Goal: Book appointment/travel/reservation

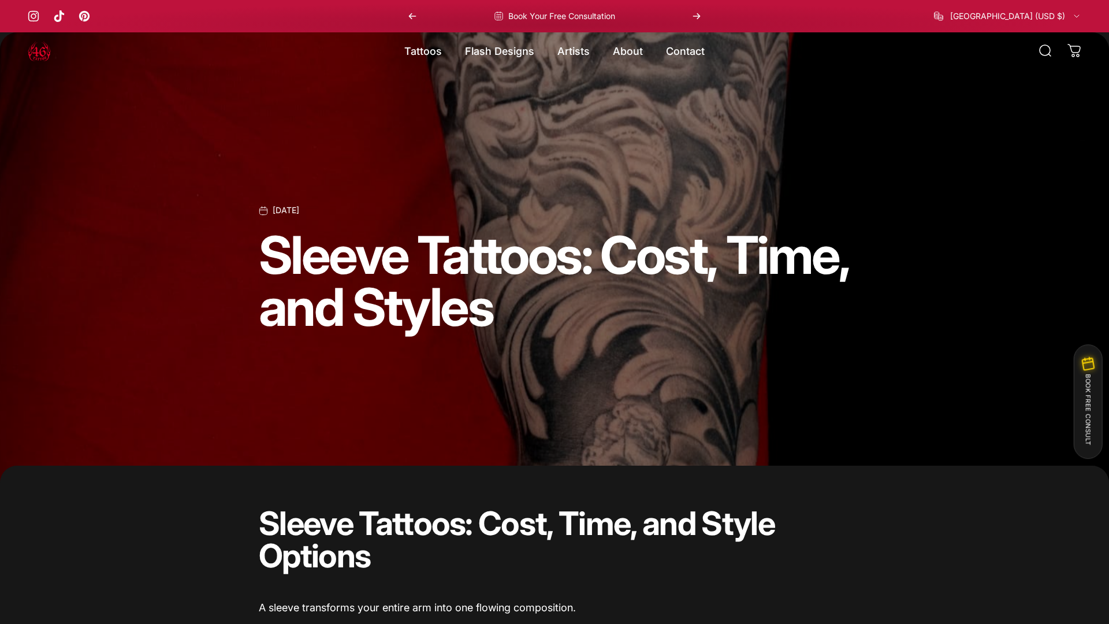
click at [1088, 402] on button "BOOK FREE CONSULT" at bounding box center [1088, 401] width 29 height 114
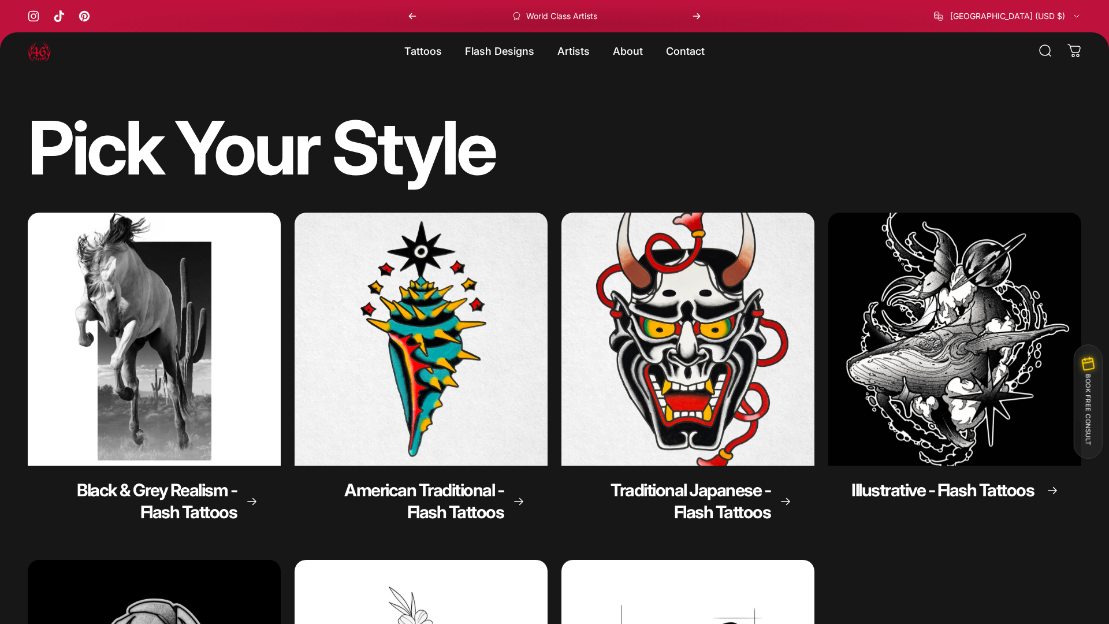
click at [1088, 402] on button "BOOK FREE CONSULT" at bounding box center [1088, 401] width 29 height 114
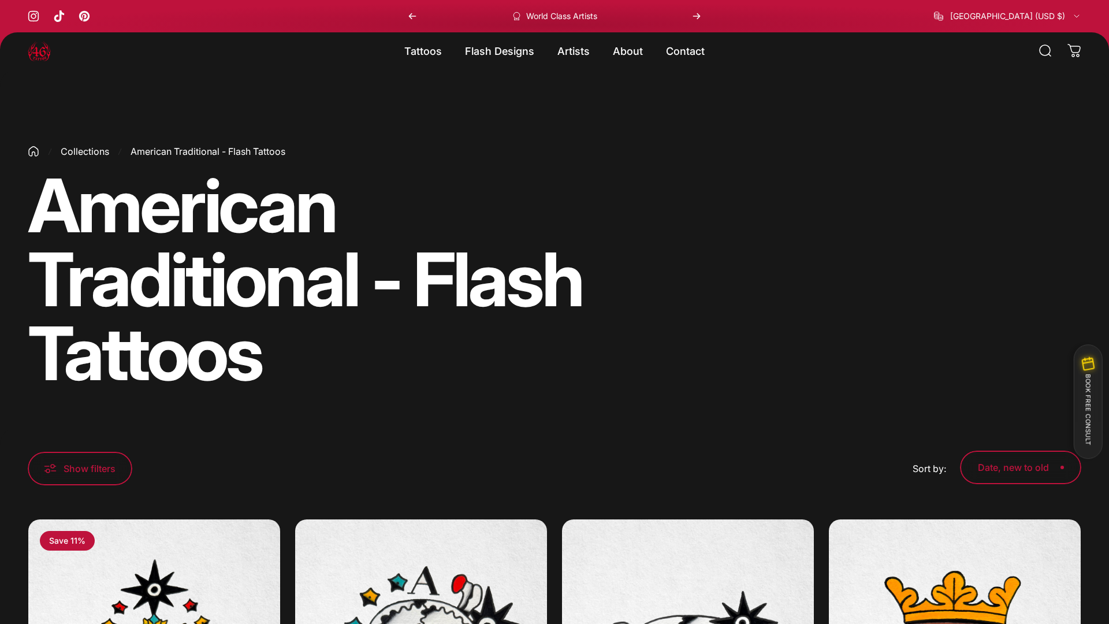
click at [1088, 402] on button "BOOK FREE CONSULT" at bounding box center [1088, 401] width 29 height 114
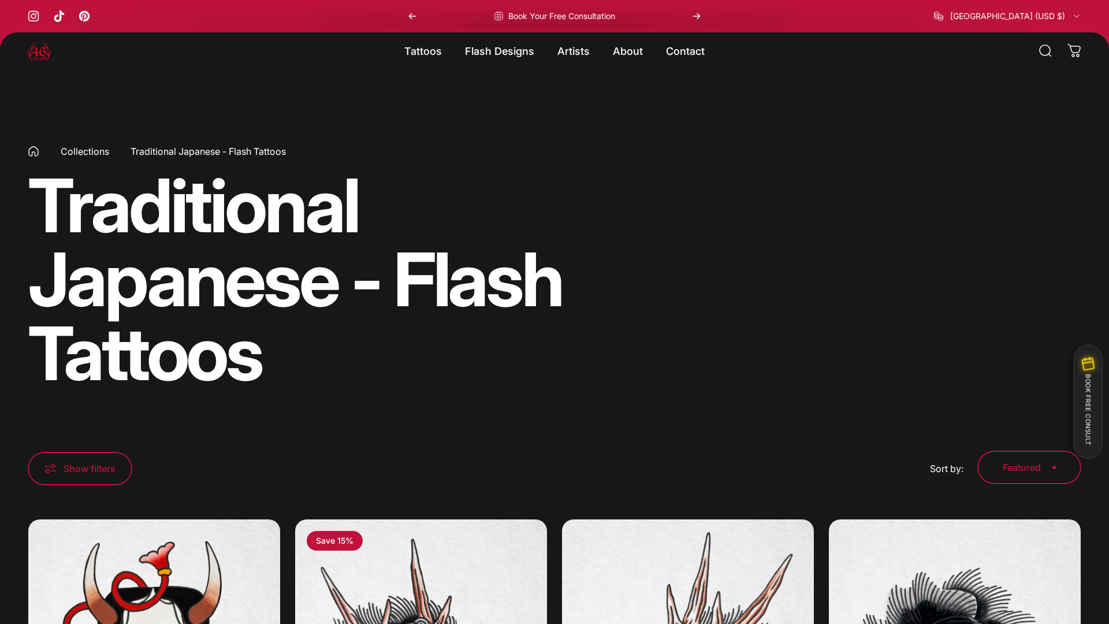
click at [1088, 402] on button "BOOK FREE CONSULT" at bounding box center [1088, 401] width 29 height 114
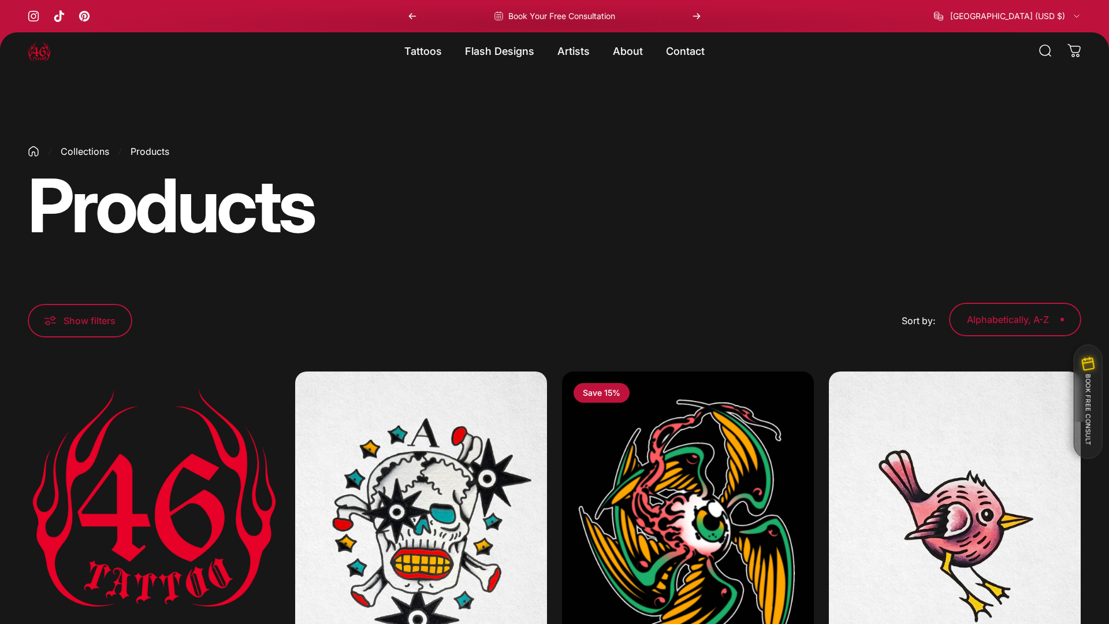
click at [1088, 402] on button "BOOK FREE CONSULT" at bounding box center [1088, 401] width 29 height 114
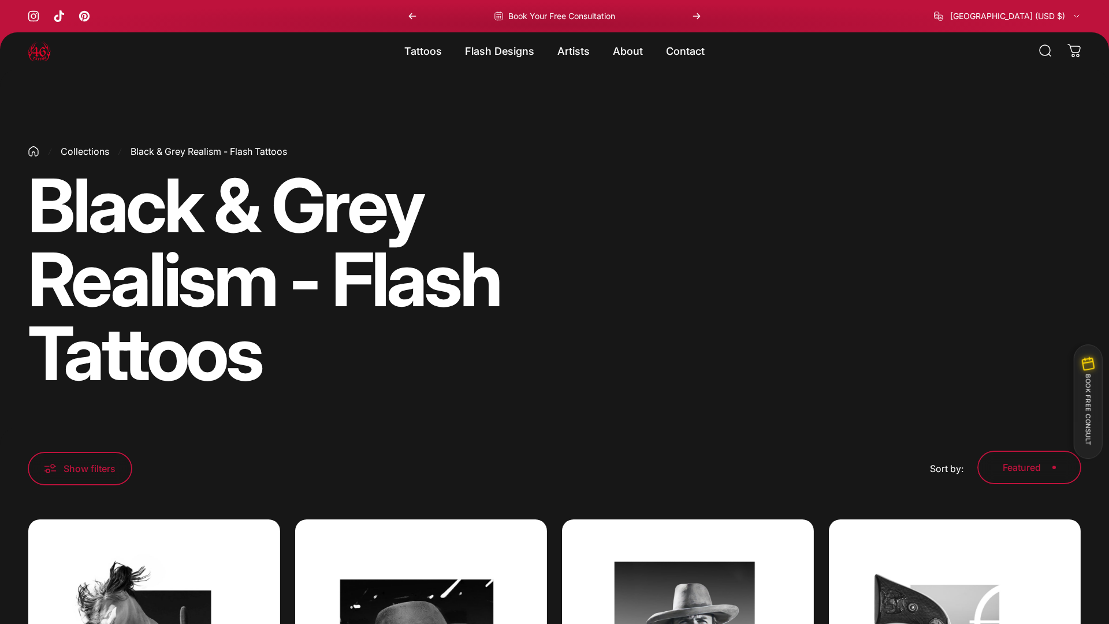
click at [1088, 402] on button "BOOK FREE CONSULT" at bounding box center [1088, 401] width 29 height 114
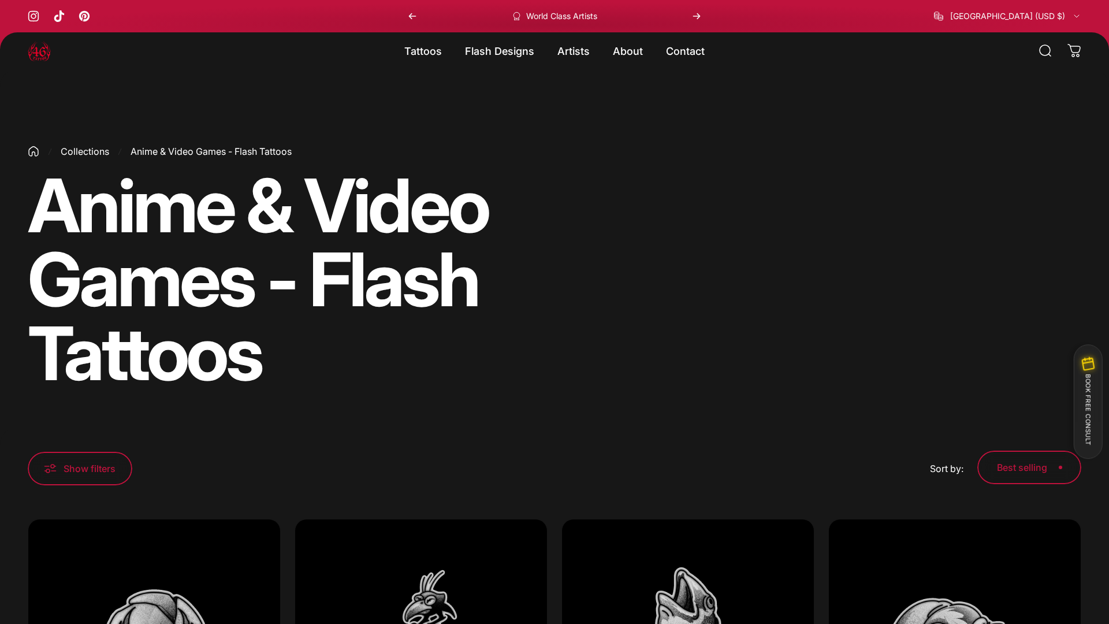
click at [1088, 402] on button "BOOK FREE CONSULT" at bounding box center [1088, 401] width 29 height 114
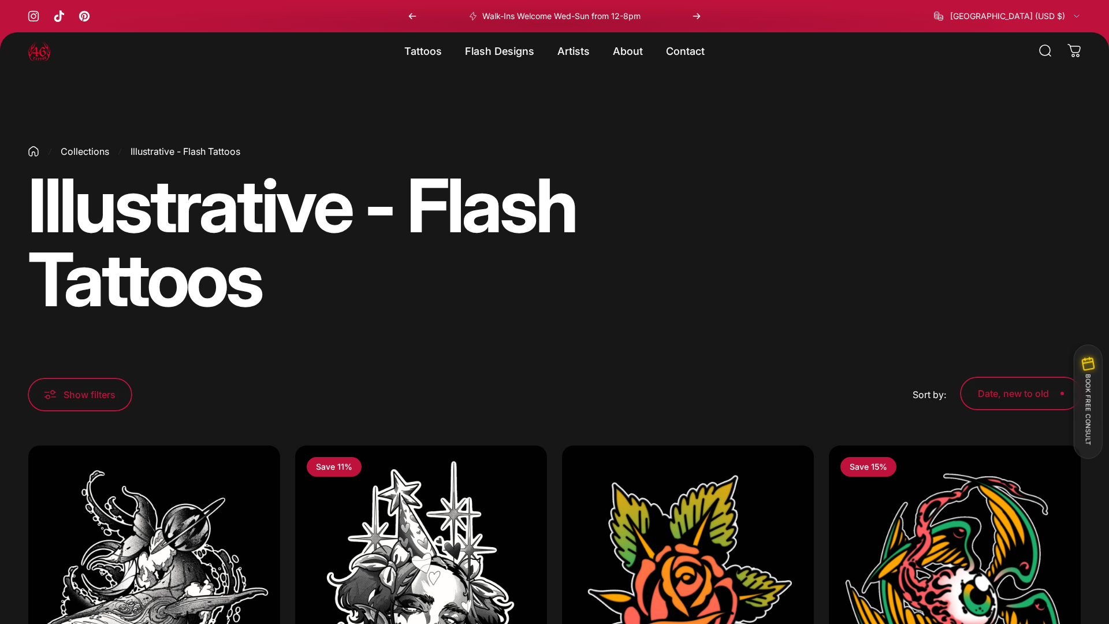
click at [1088, 402] on button "BOOK FREE CONSULT" at bounding box center [1088, 401] width 29 height 114
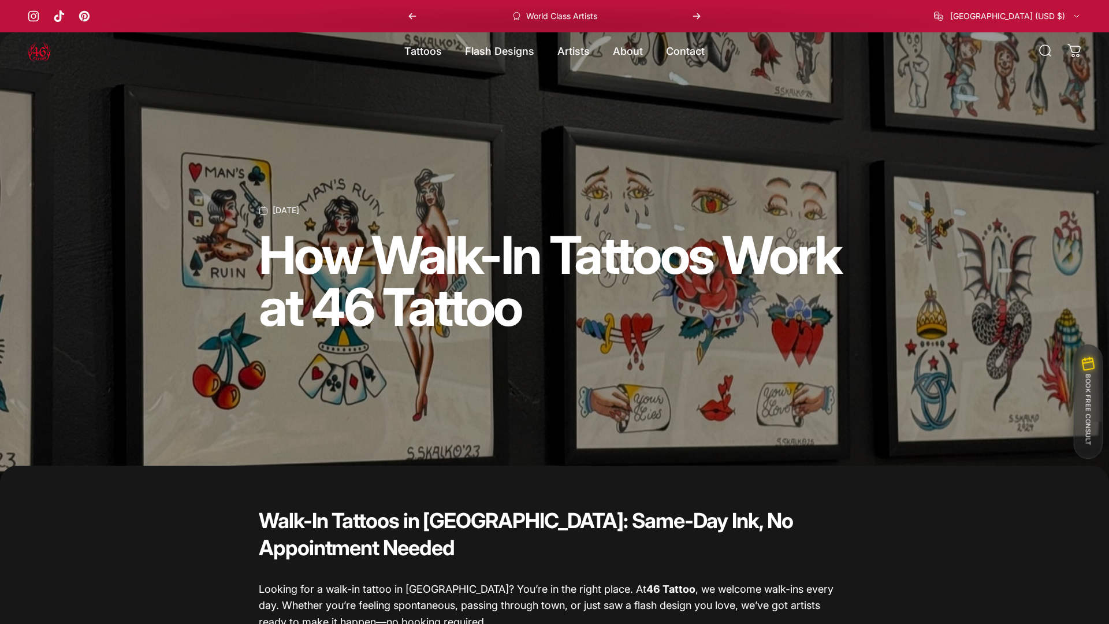
click at [1088, 402] on button "BOOK FREE CONSULT" at bounding box center [1088, 401] width 29 height 114
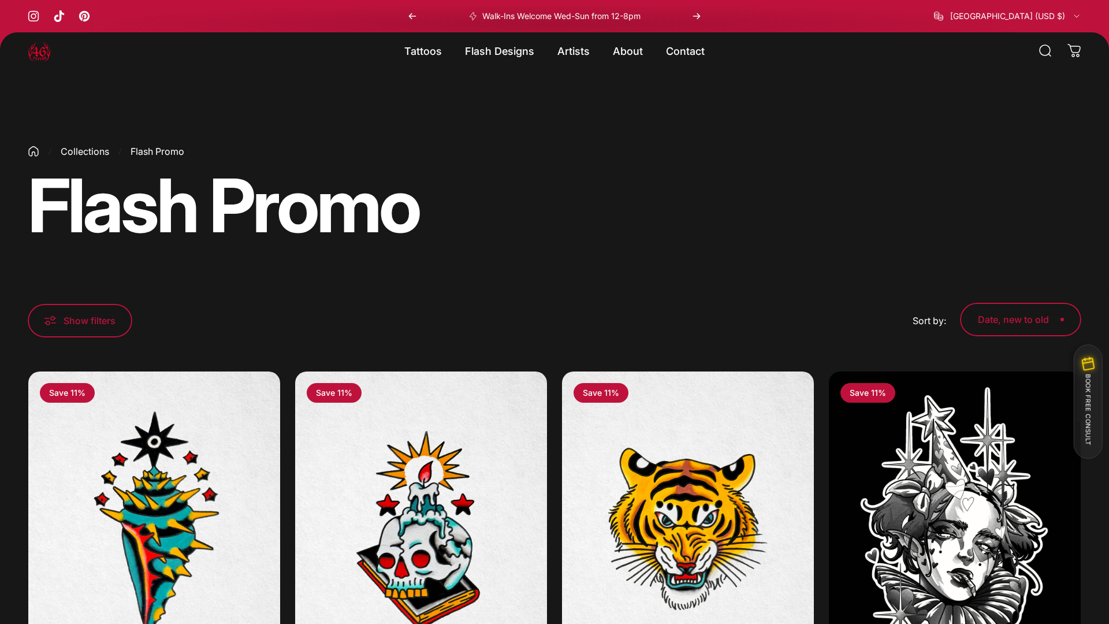
click at [1088, 402] on button "BOOK FREE CONSULT" at bounding box center [1088, 401] width 29 height 114
